Goal: Task Accomplishment & Management: Complete application form

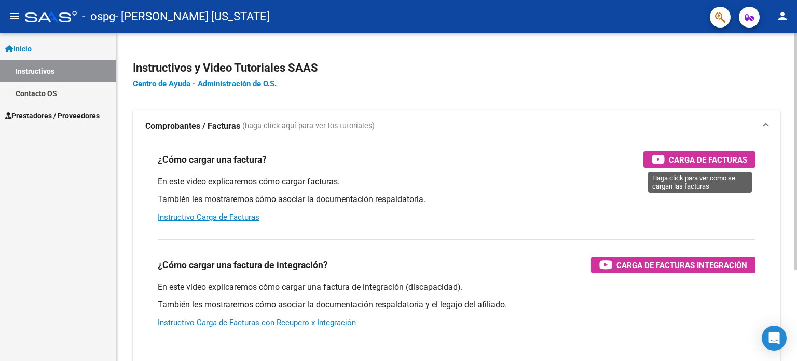
click at [695, 155] on span "Carga de Facturas" at bounding box center [708, 159] width 78 height 13
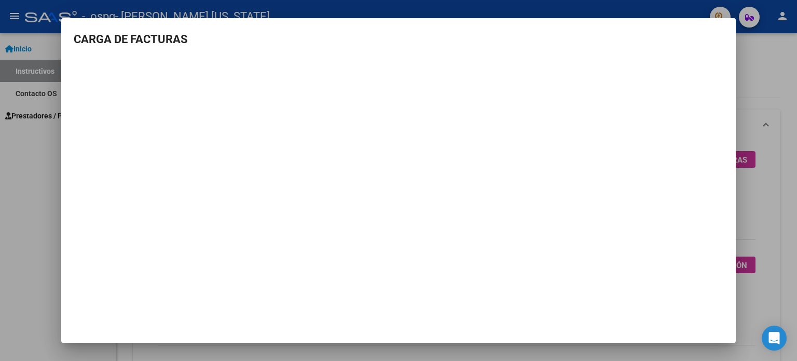
click at [765, 67] on div at bounding box center [398, 180] width 797 height 361
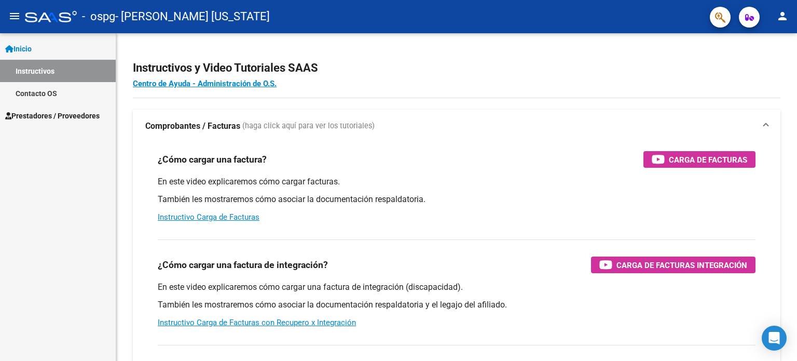
click at [22, 47] on span "Inicio" at bounding box center [18, 48] width 26 height 11
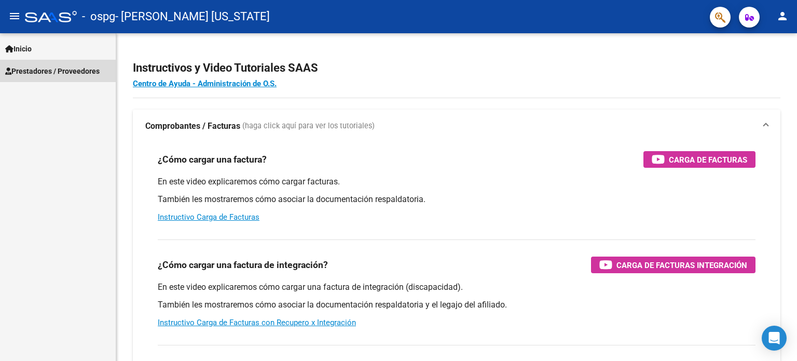
click at [41, 69] on span "Prestadores / Proveedores" at bounding box center [52, 70] width 94 height 11
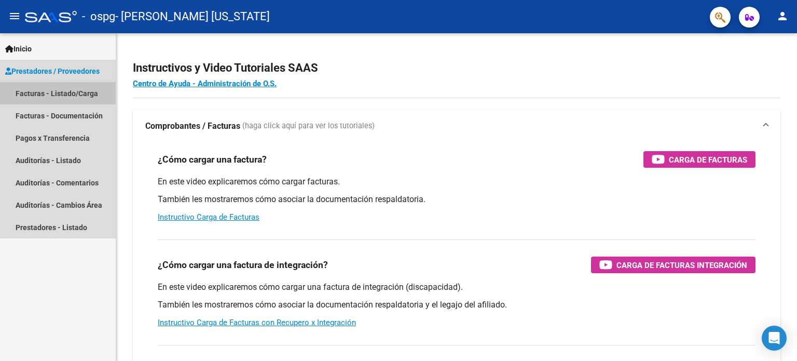
click at [34, 94] on link "Facturas - Listado/Carga" at bounding box center [58, 93] width 116 height 22
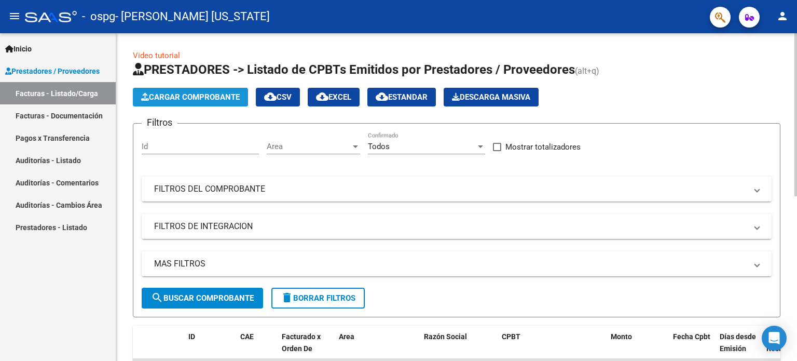
click at [198, 96] on span "Cargar Comprobante" at bounding box center [190, 96] width 99 height 9
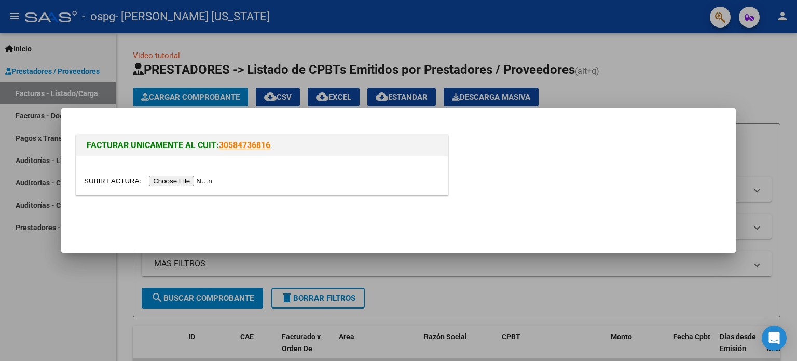
click at [205, 93] on div at bounding box center [398, 180] width 797 height 361
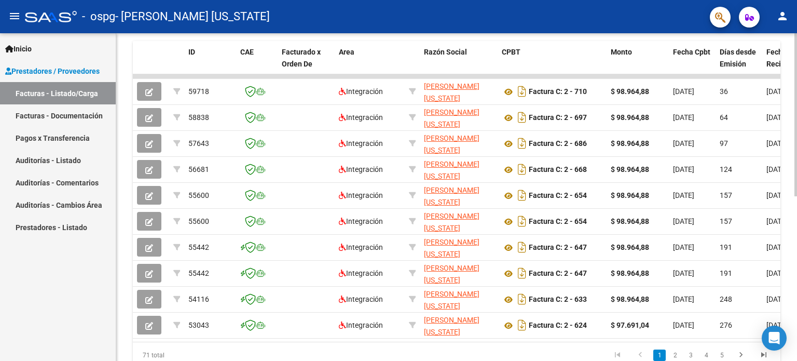
scroll to position [311, 0]
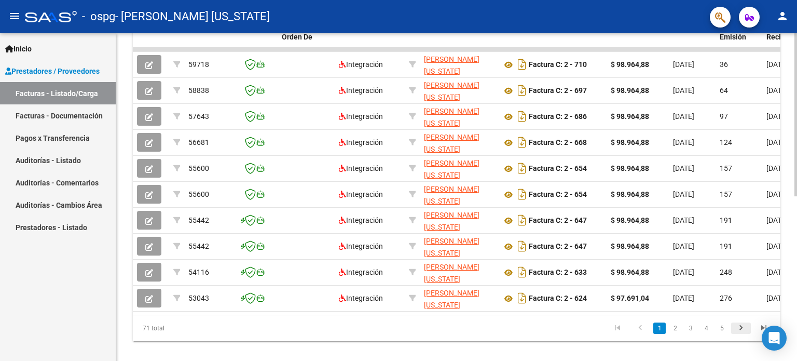
click at [740, 333] on icon "go to next page" at bounding box center [741, 329] width 13 height 12
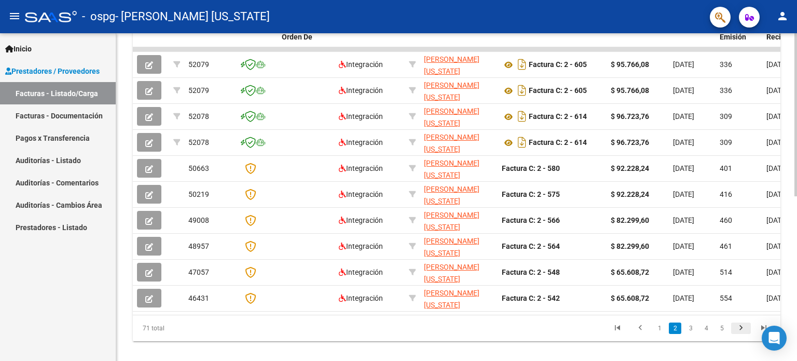
click at [740, 333] on icon "go to next page" at bounding box center [741, 329] width 13 height 12
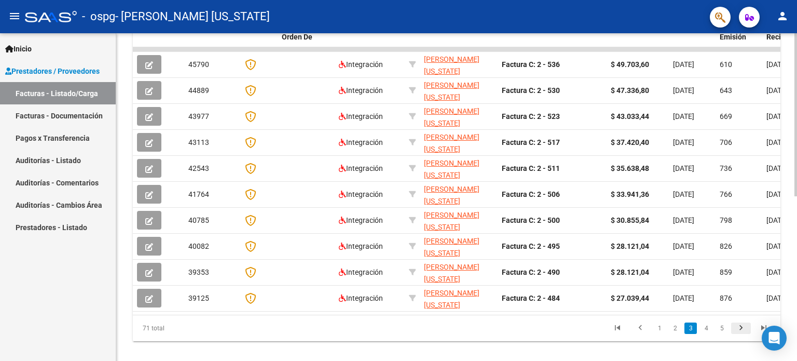
click at [740, 333] on icon "go to next page" at bounding box center [741, 329] width 13 height 12
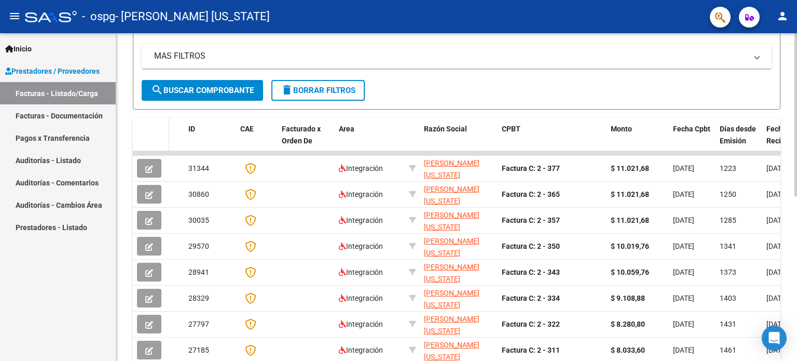
scroll to position [0, 0]
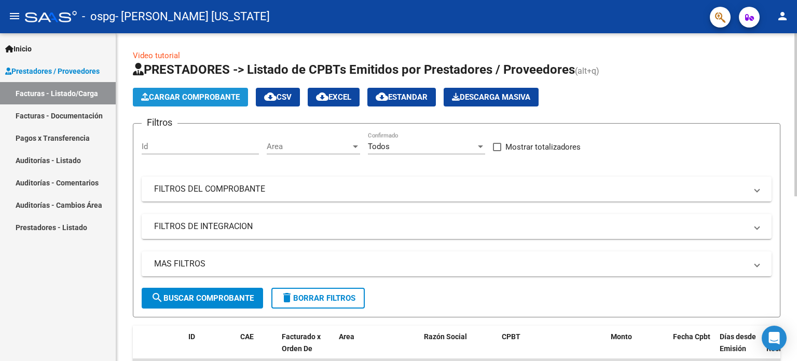
click at [183, 97] on span "Cargar Comprobante" at bounding box center [190, 96] width 99 height 9
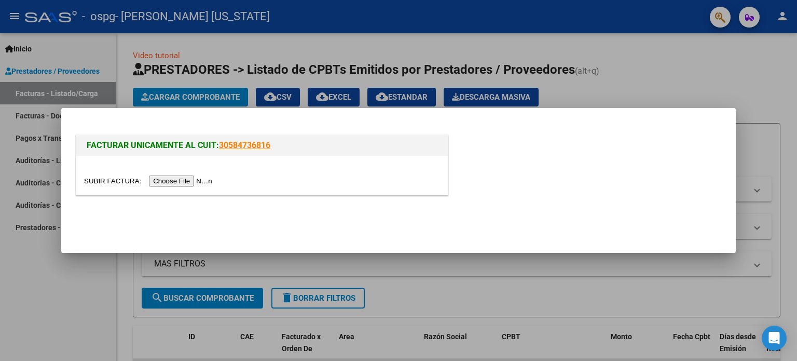
click at [186, 179] on input "file" at bounding box center [149, 180] width 131 height 11
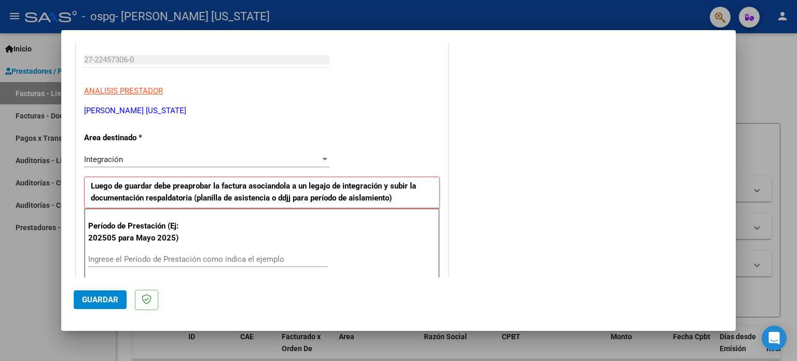
scroll to position [208, 0]
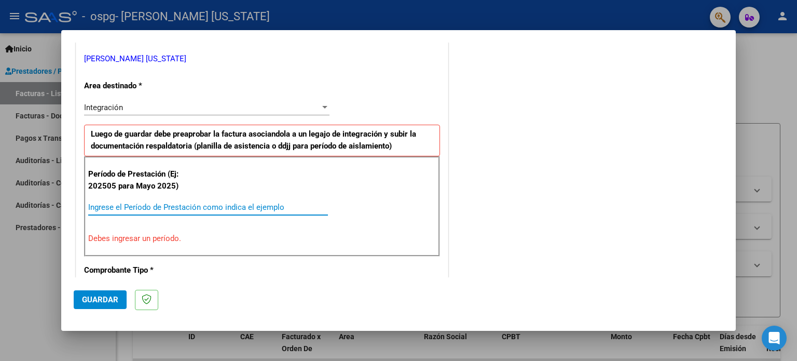
click at [129, 206] on input "Ingrese el Período de Prestación como indica el ejemplo" at bounding box center [208, 206] width 240 height 9
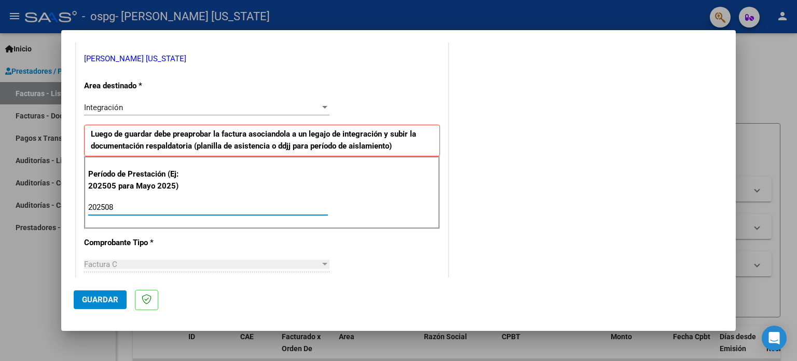
type input "202508"
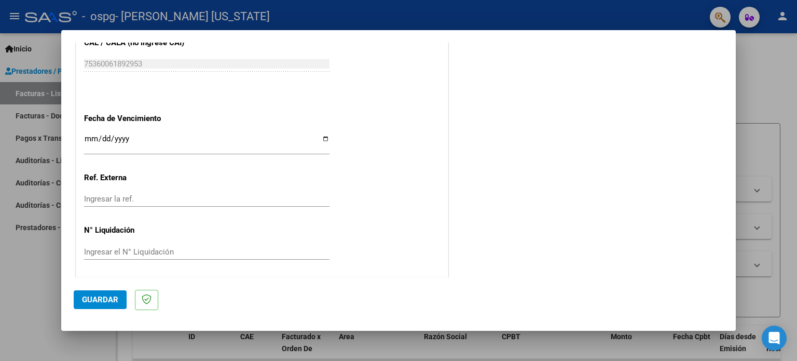
scroll to position [677, 0]
click at [87, 294] on button "Guardar" at bounding box center [100, 299] width 53 height 19
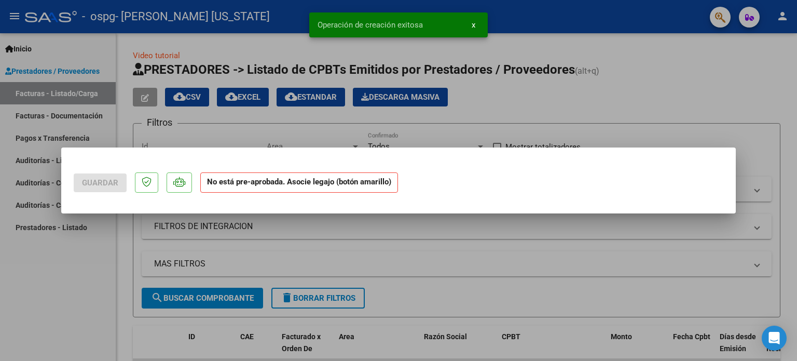
scroll to position [0, 0]
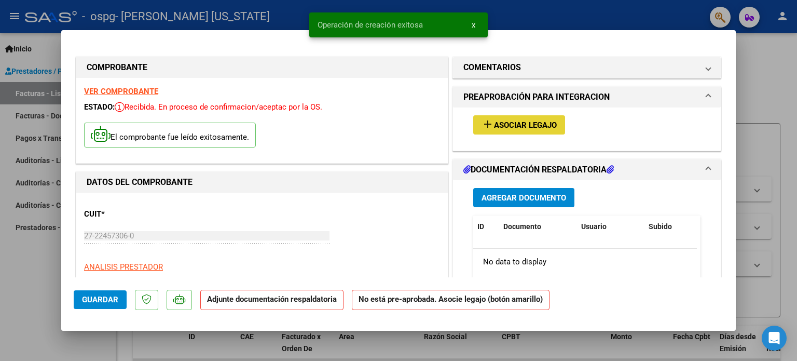
click at [517, 120] on span "Asociar Legajo" at bounding box center [525, 124] width 63 height 9
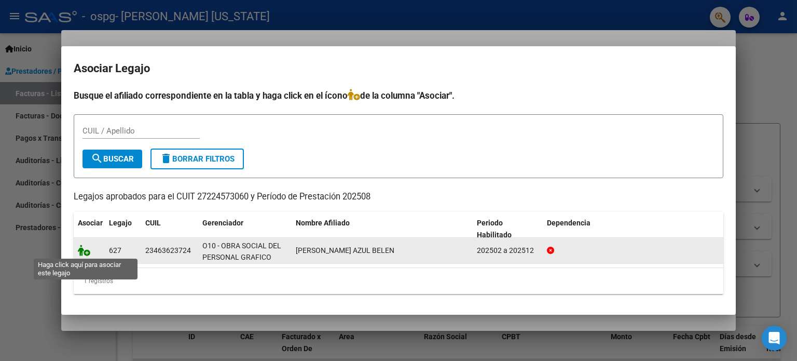
click at [85, 249] on icon at bounding box center [84, 250] width 12 height 11
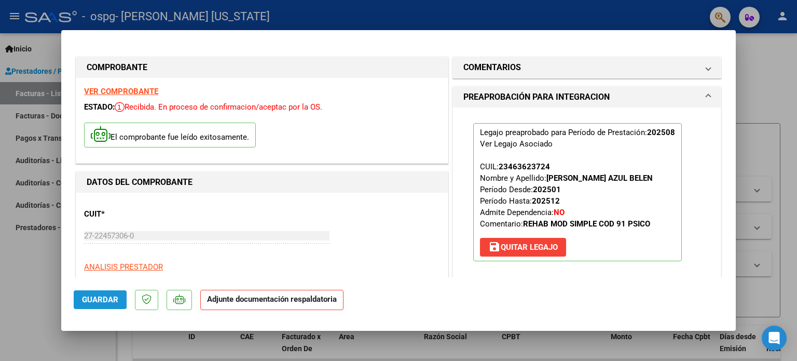
click at [100, 300] on span "Guardar" at bounding box center [100, 299] width 36 height 9
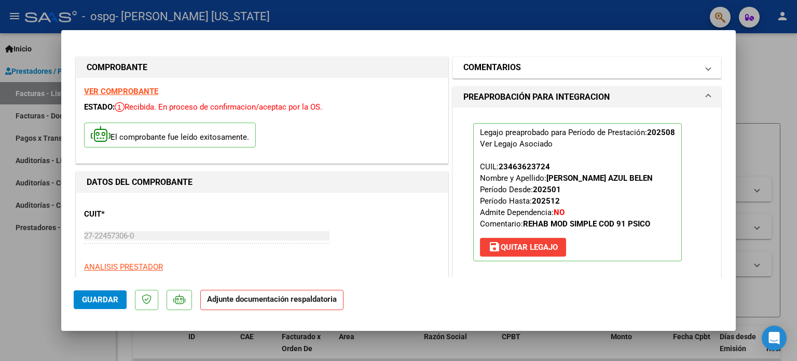
click at [514, 70] on h1 "COMENTARIOS" at bounding box center [493, 67] width 58 height 12
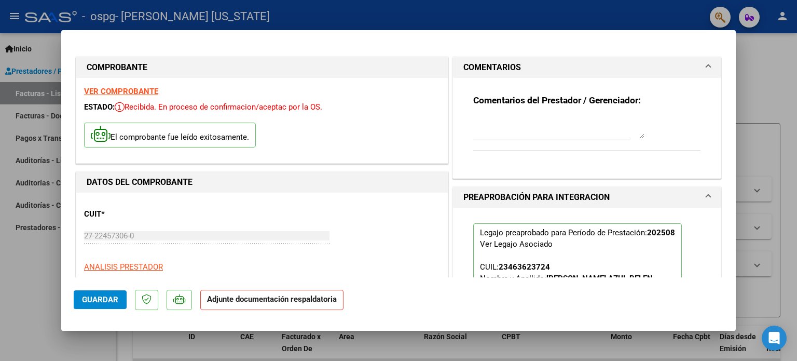
click at [527, 195] on h1 "PREAPROBACIÓN PARA INTEGRACION" at bounding box center [537, 197] width 146 height 12
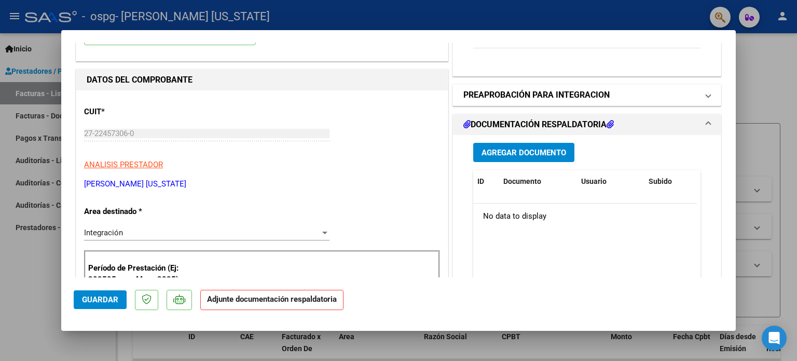
scroll to position [104, 0]
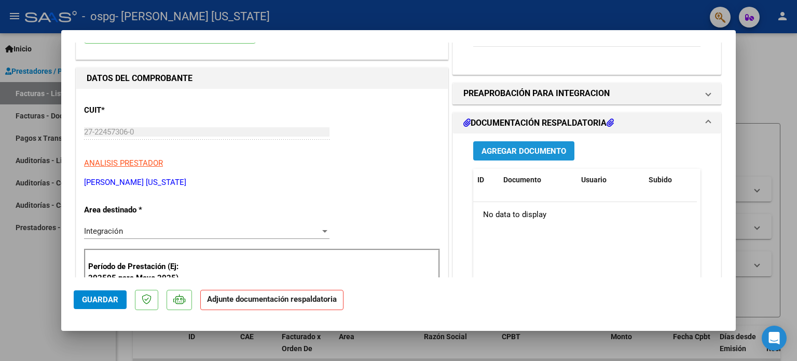
click at [511, 149] on span "Agregar Documento" at bounding box center [524, 150] width 85 height 9
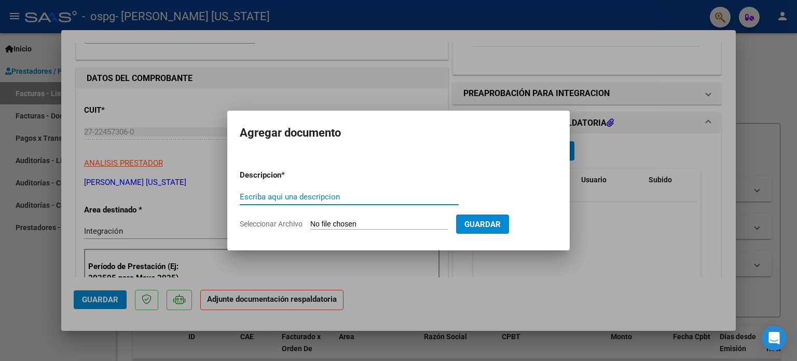
click at [283, 195] on input "Escriba aquí una descripcion" at bounding box center [349, 196] width 219 height 9
type input "PLANILLA ASISTENCIA"
click at [327, 224] on input "Seleccionar Archivo" at bounding box center [379, 225] width 138 height 10
type input "C:\fakepath\ANEXO- PLANILLAS ASISTENCIA-AZUL [PERSON_NAME] [PERSON_NAME] 2025.p…"
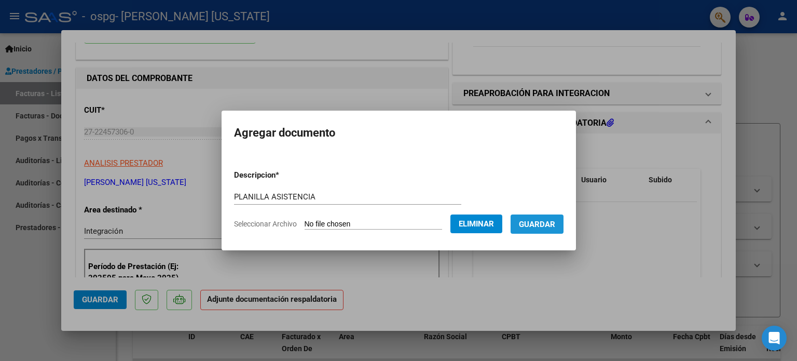
click at [550, 220] on span "Guardar" at bounding box center [537, 224] width 36 height 9
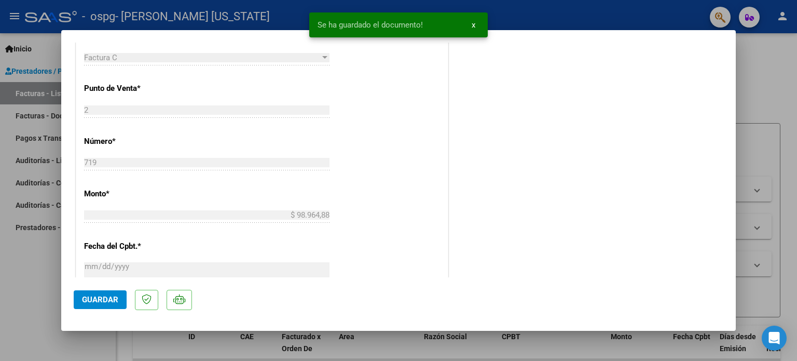
scroll to position [467, 0]
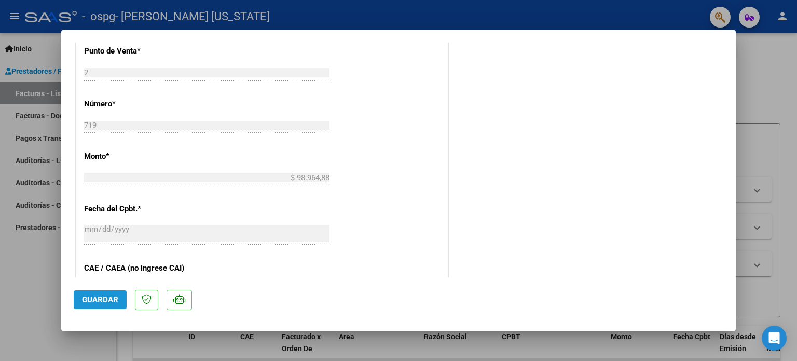
click at [100, 295] on span "Guardar" at bounding box center [100, 299] width 36 height 9
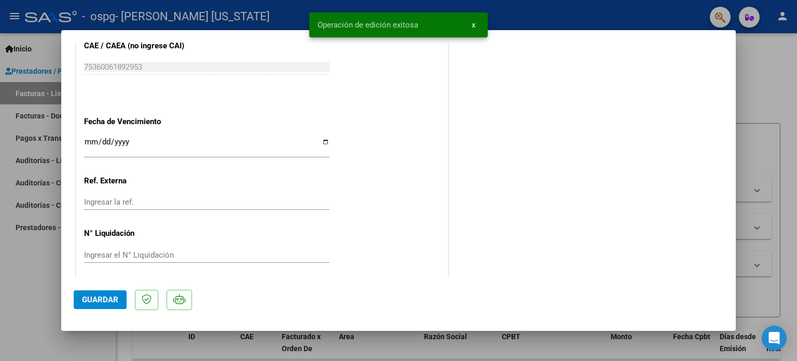
scroll to position [694, 0]
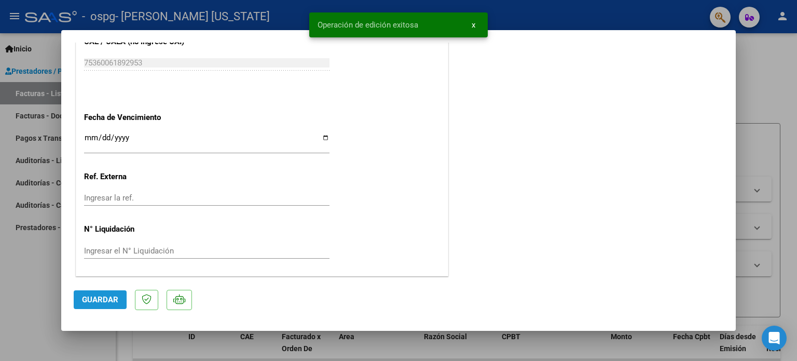
click at [114, 297] on span "Guardar" at bounding box center [100, 299] width 36 height 9
click at [475, 26] on span "x" at bounding box center [474, 24] width 4 height 9
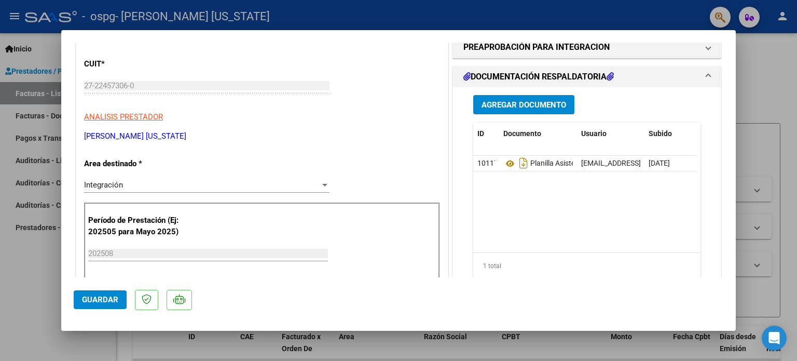
scroll to position [156, 0]
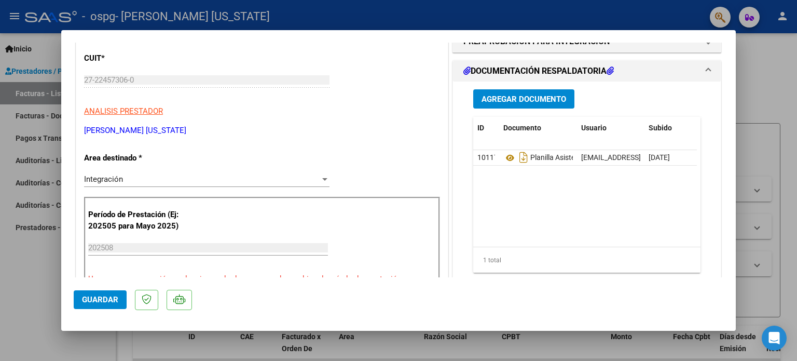
click at [322, 180] on div at bounding box center [324, 179] width 5 height 3
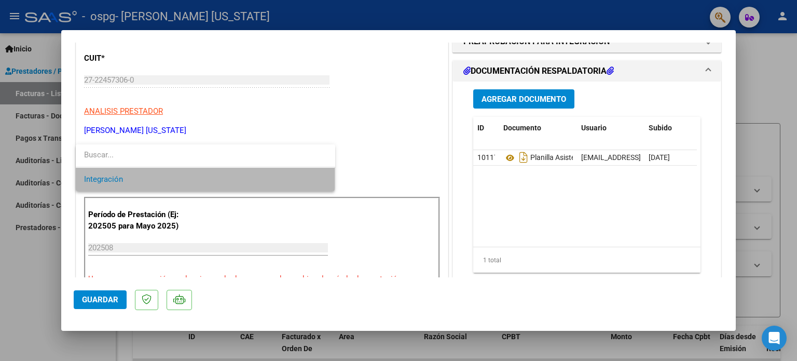
click at [320, 180] on span "Integración" at bounding box center [205, 179] width 243 height 23
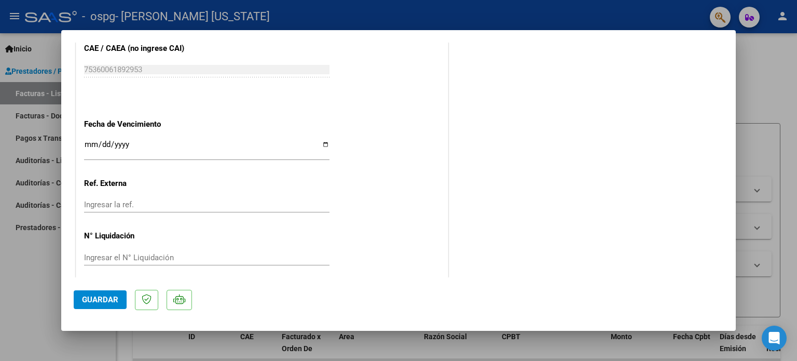
scroll to position [694, 0]
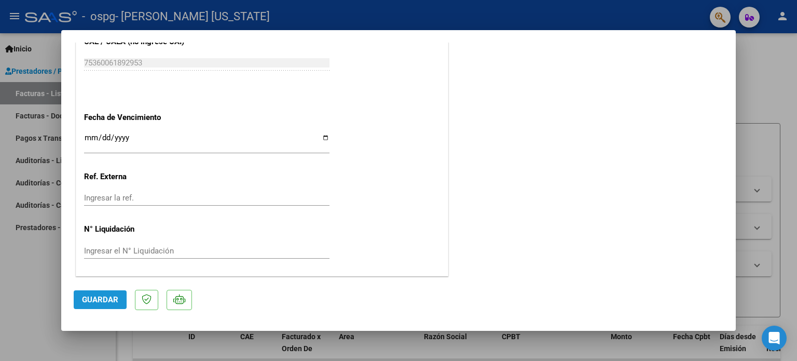
click at [90, 303] on span "Guardar" at bounding box center [100, 299] width 36 height 9
